Goal: Information Seeking & Learning: Learn about a topic

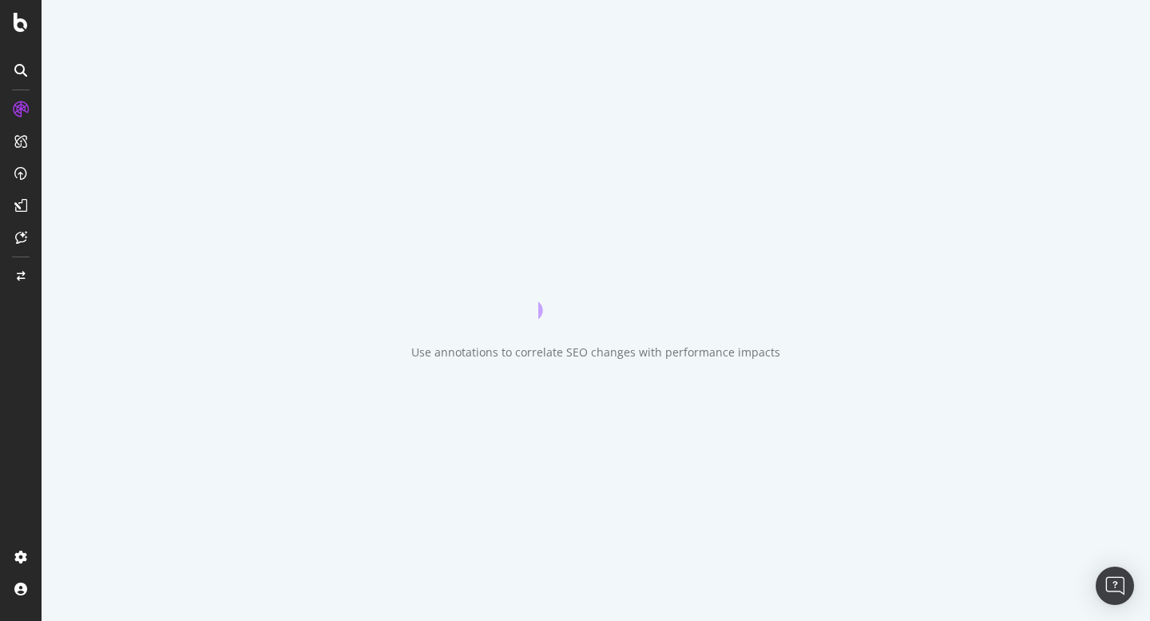
click at [526, 29] on div "Use annotations to correlate SEO changes with performance impacts" at bounding box center [596, 310] width 1109 height 621
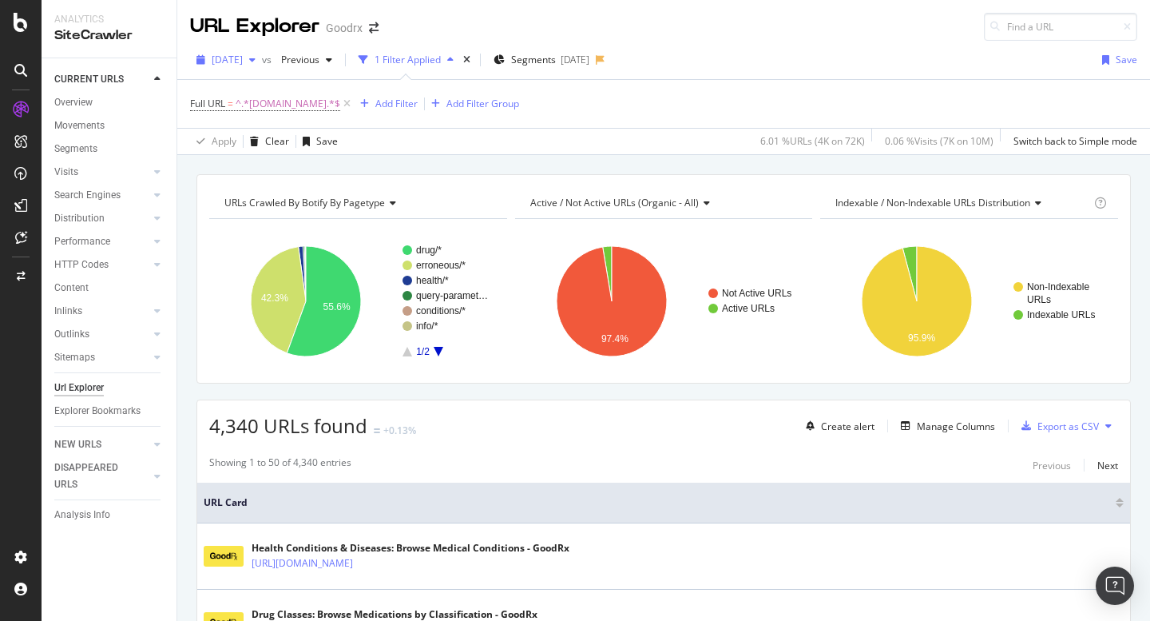
click at [243, 62] on span "[DATE]" at bounding box center [227, 60] width 31 height 14
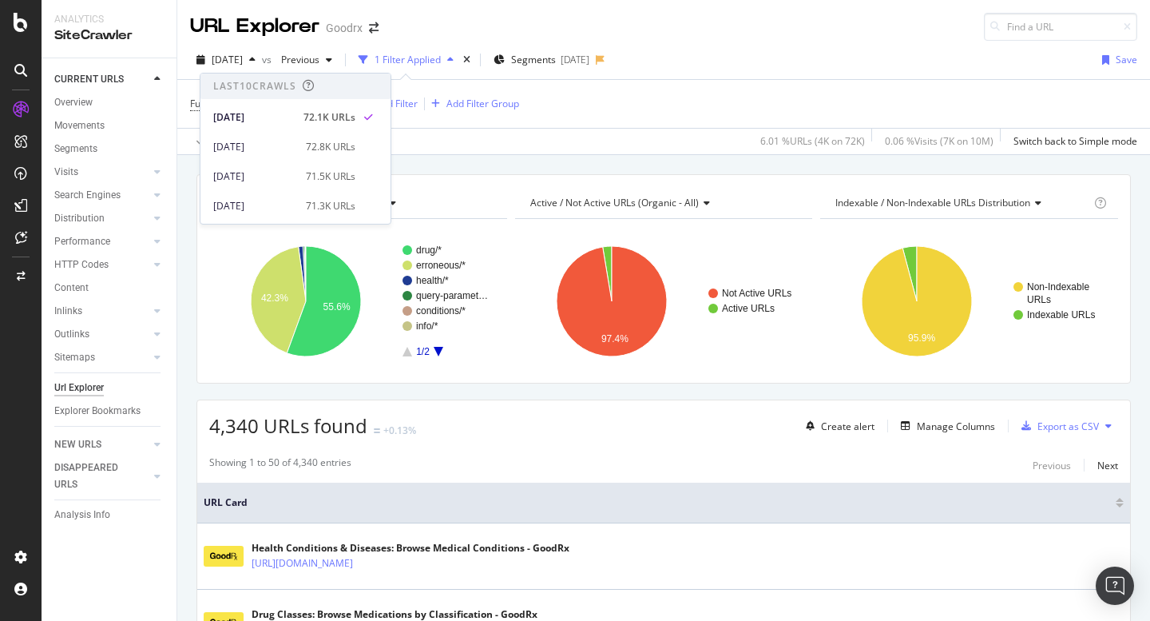
click at [703, 56] on div "[DATE] vs Previous 1 Filter Applied Segments [DATE] Save" at bounding box center [663, 63] width 973 height 32
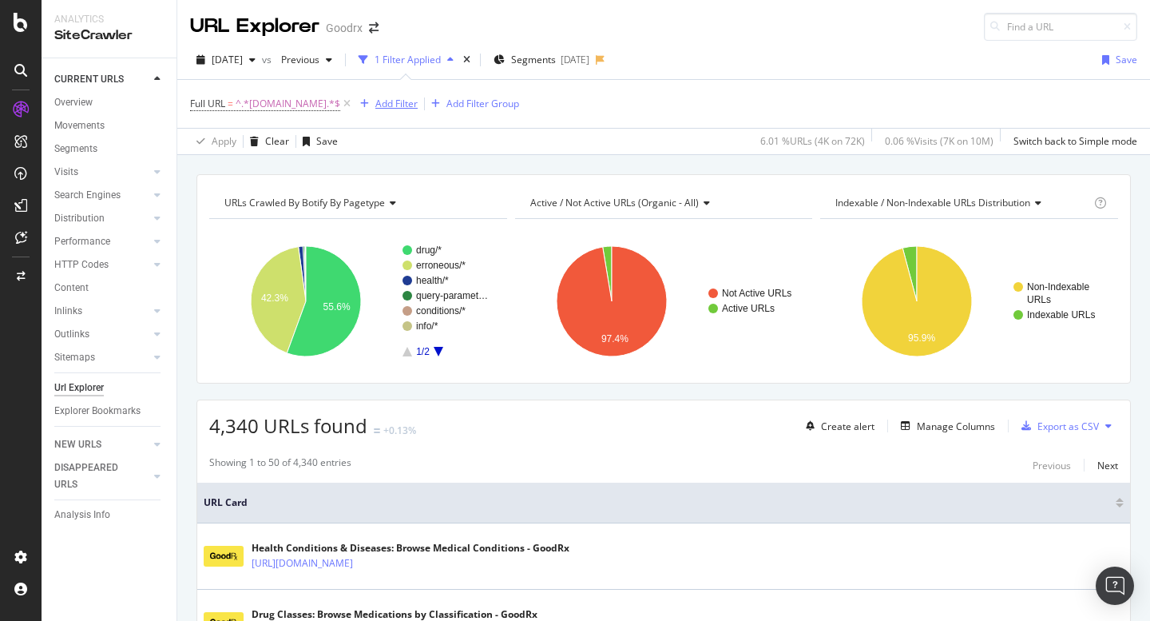
click at [388, 99] on div "Add Filter" at bounding box center [396, 104] width 42 height 14
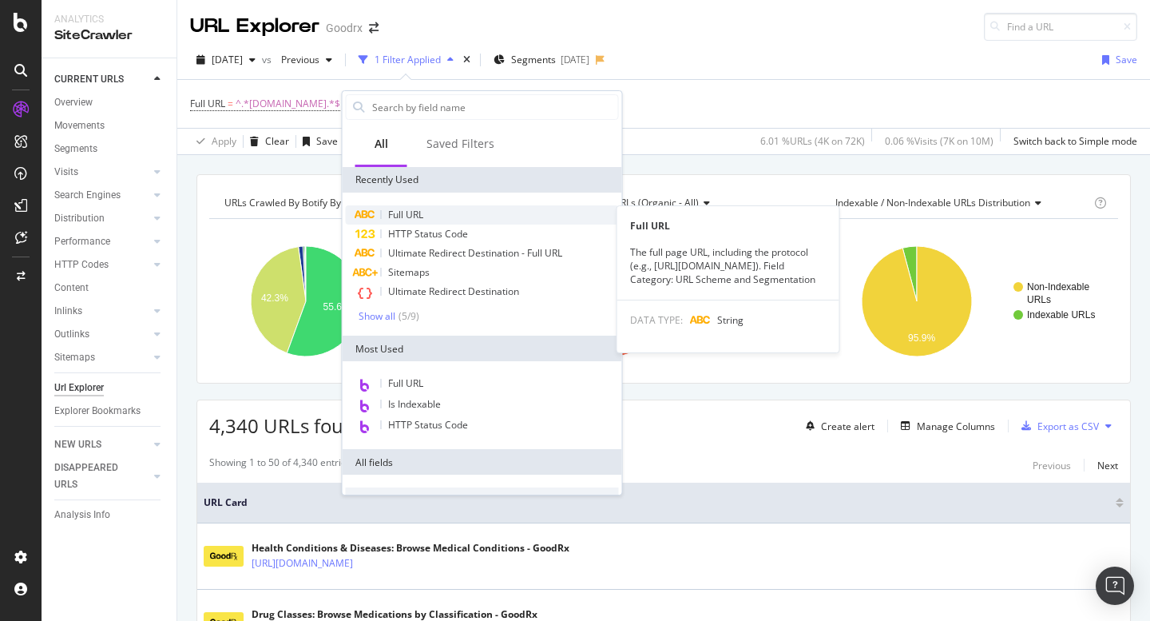
click at [429, 210] on div "Full URL" at bounding box center [482, 214] width 273 height 19
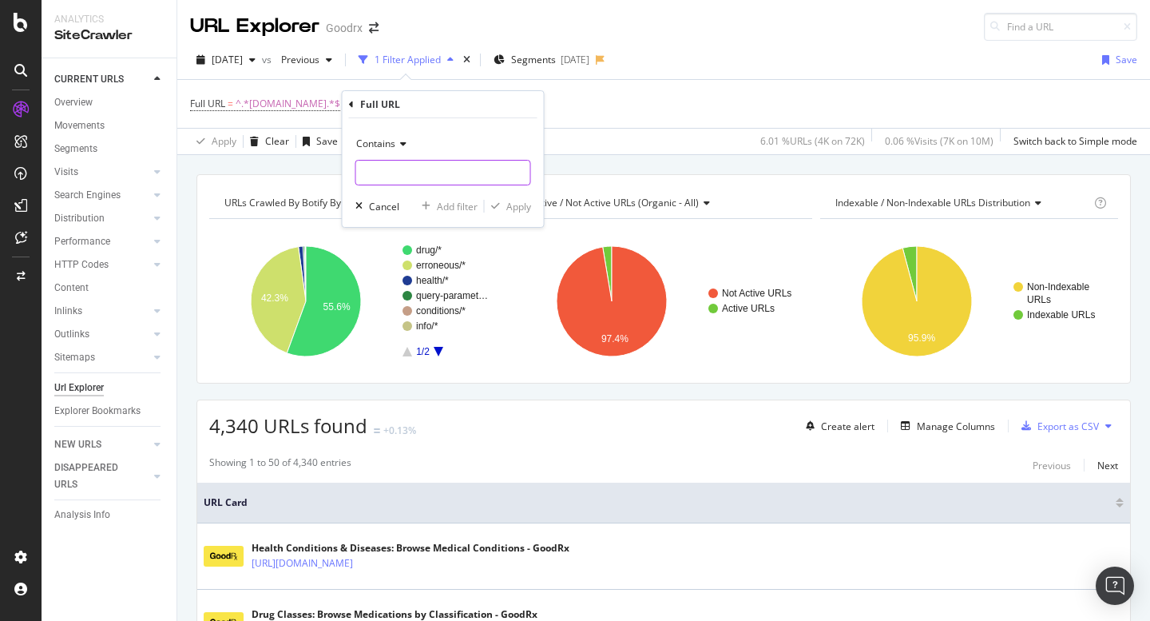
click at [412, 177] on input "text" at bounding box center [443, 173] width 174 height 26
type input "near-me"
click at [517, 208] on div "Apply" at bounding box center [518, 207] width 25 height 14
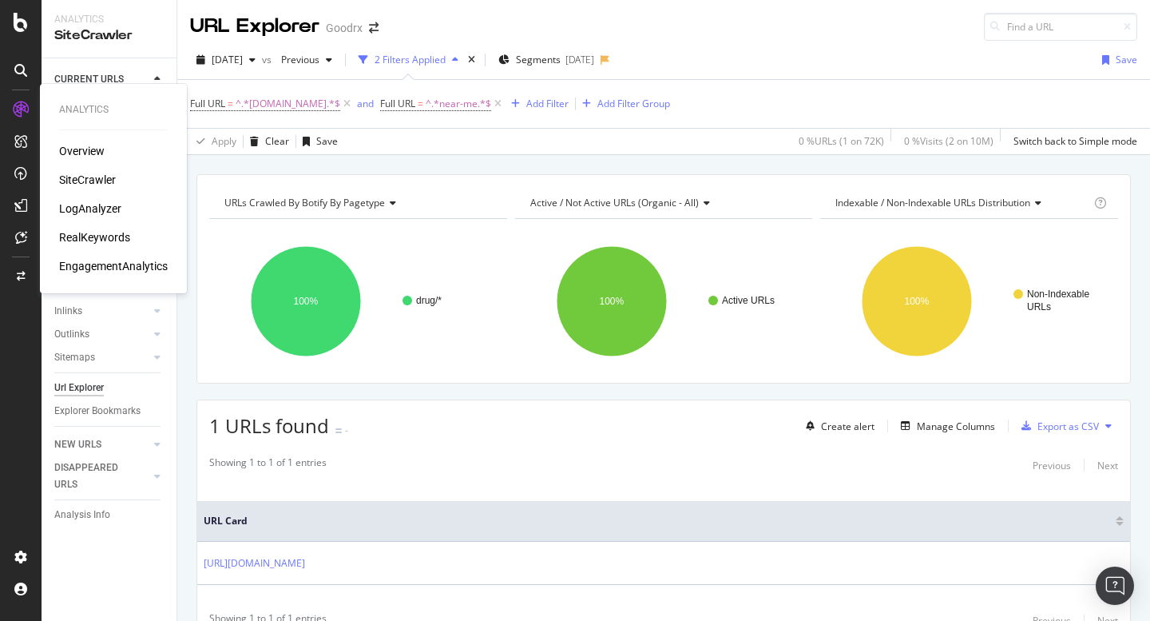
click at [107, 203] on div "LogAnalyzer" at bounding box center [90, 209] width 62 height 16
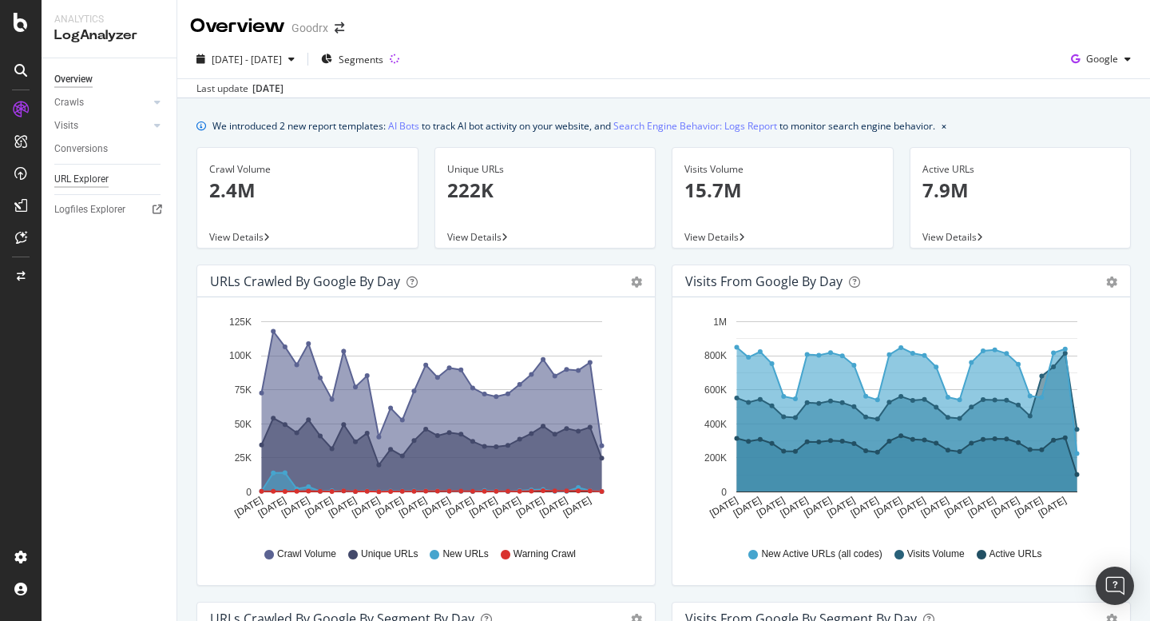
click at [88, 174] on div "URL Explorer" at bounding box center [81, 179] width 54 height 17
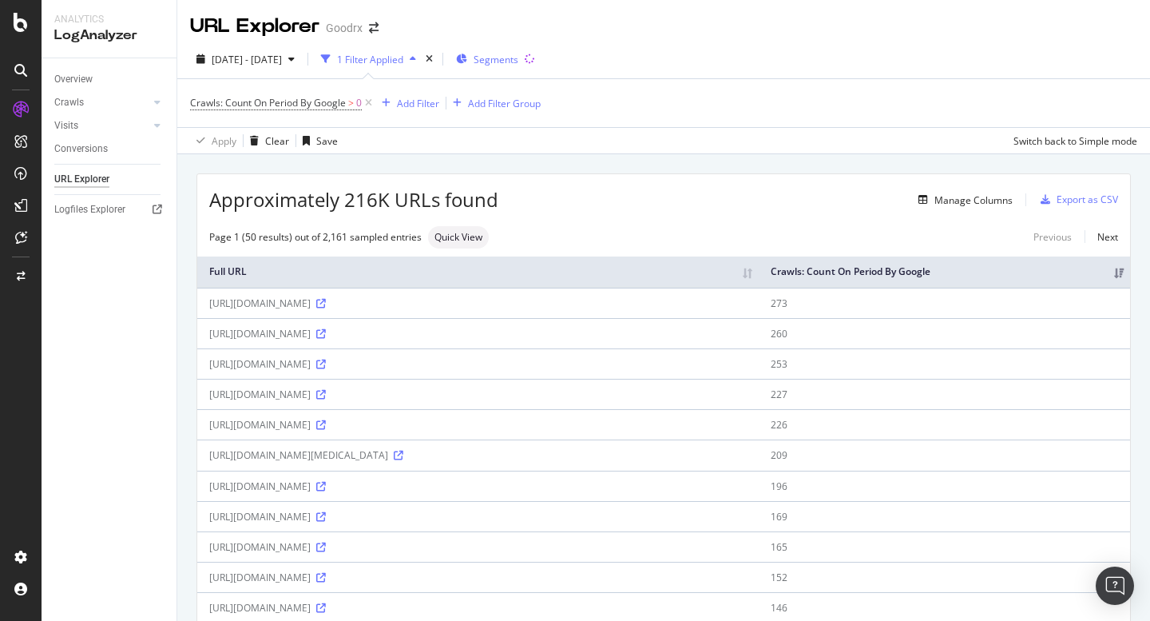
click at [518, 63] on span "Segments" at bounding box center [496, 60] width 45 height 14
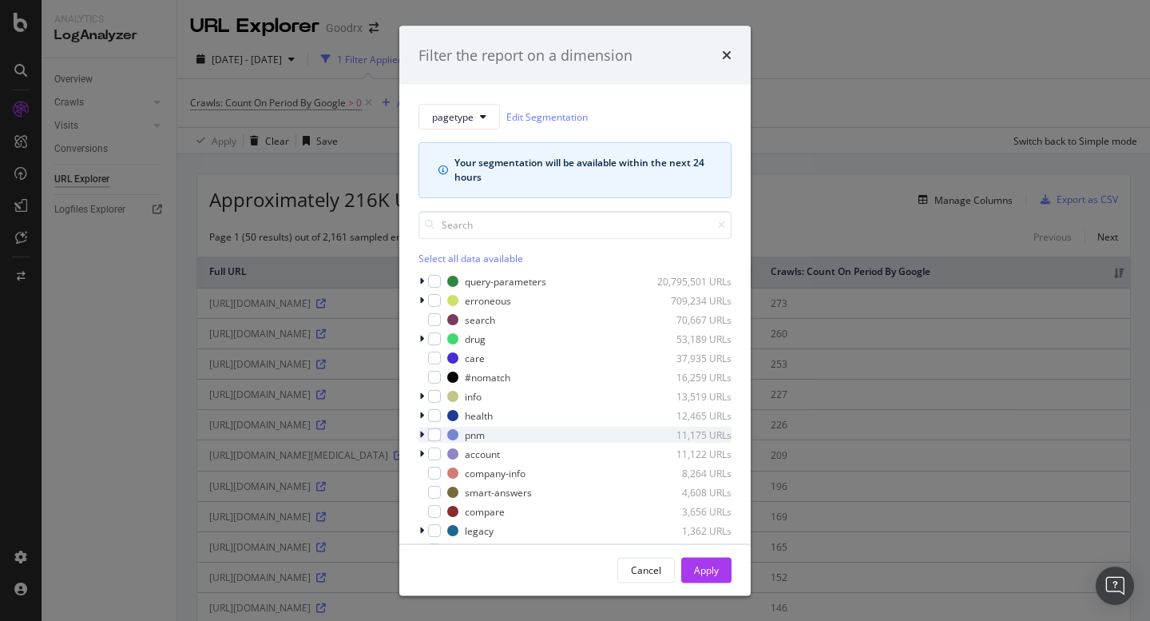
click at [419, 437] on icon "modal" at bounding box center [421, 435] width 5 height 10
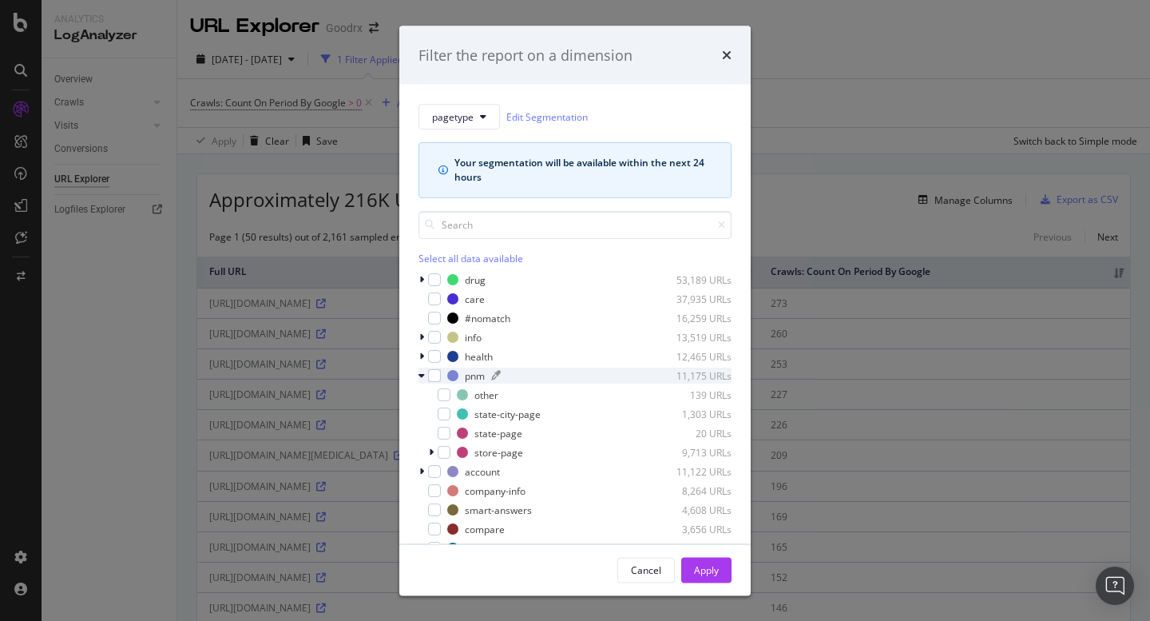
scroll to position [73, 0]
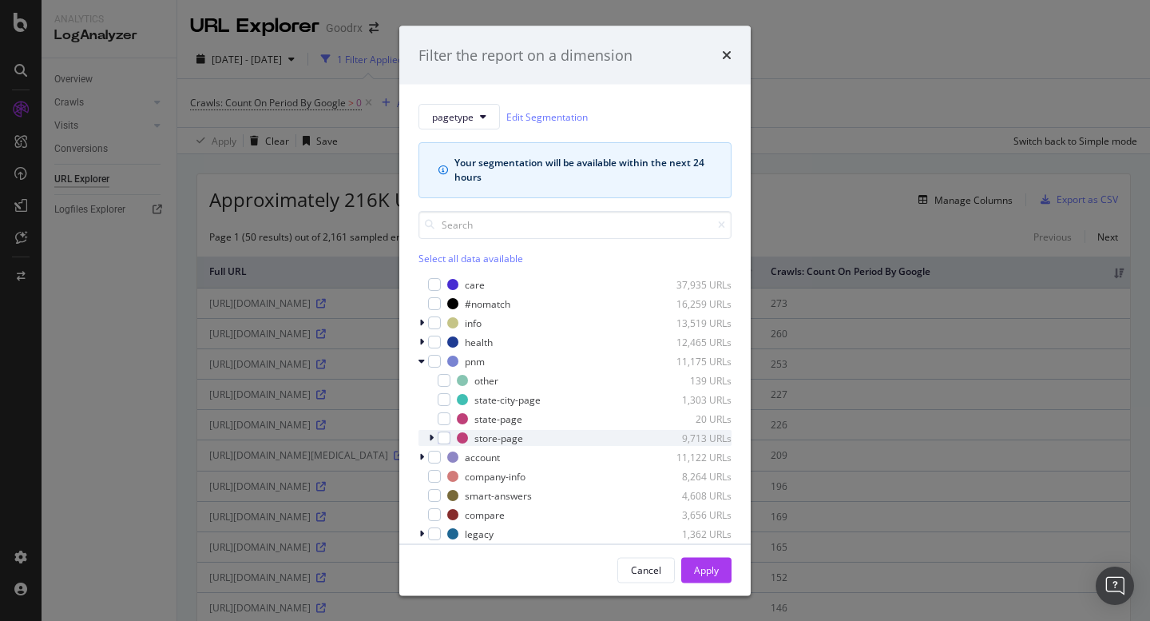
click at [431, 439] on icon "modal" at bounding box center [431, 438] width 5 height 10
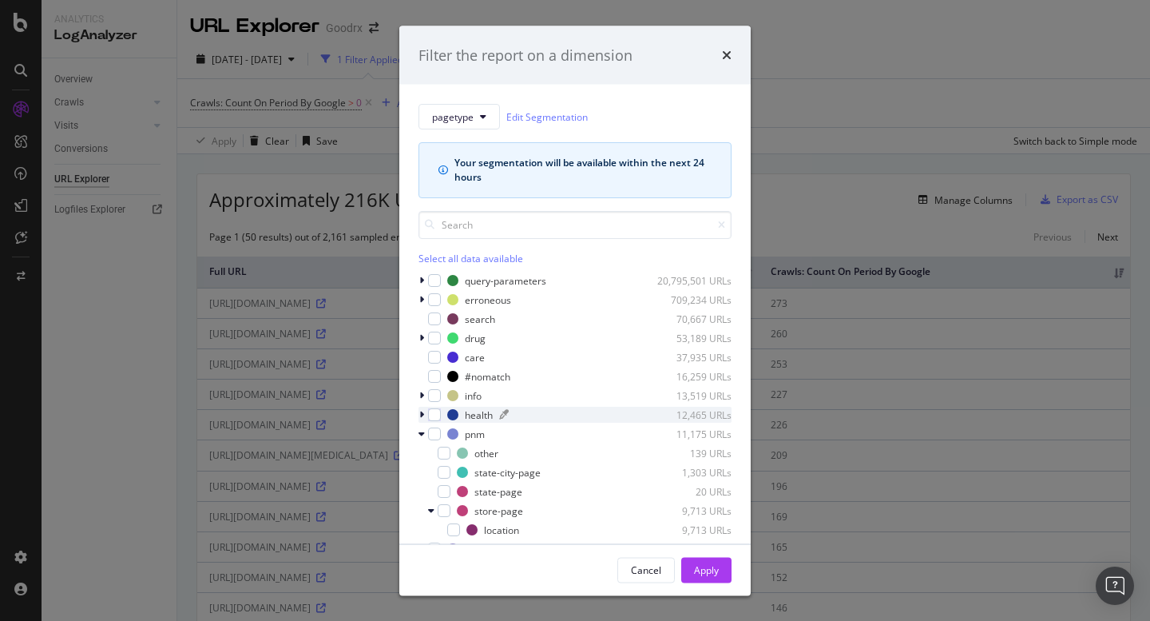
scroll to position [0, 0]
click at [443, 172] on icon "info banner" at bounding box center [444, 170] width 10 height 10
click at [443, 169] on icon "info banner" at bounding box center [444, 170] width 10 height 10
click at [739, 52] on div "Filter the report on a dimension" at bounding box center [574, 55] width 351 height 59
click at [726, 56] on icon "times" at bounding box center [727, 55] width 10 height 13
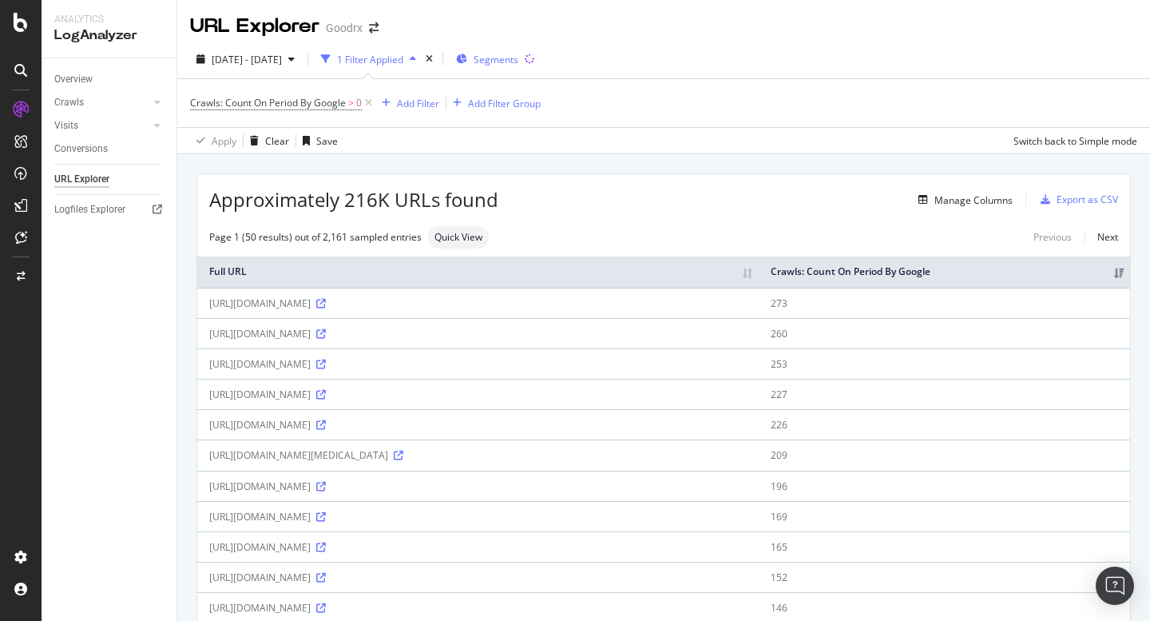
click at [518, 65] on span "Segments" at bounding box center [496, 60] width 45 height 14
